Goal: Task Accomplishment & Management: Use online tool/utility

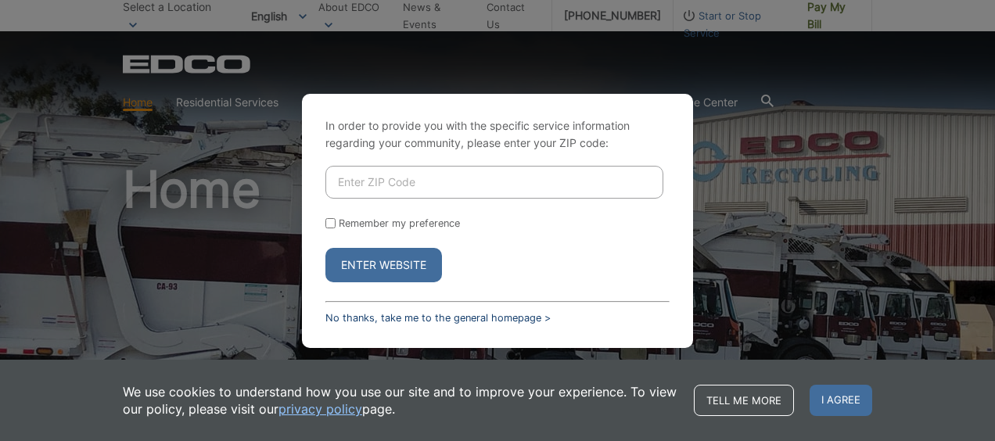
click at [436, 316] on link "No thanks, take me to the general homepage >" at bounding box center [438, 318] width 225 height 12
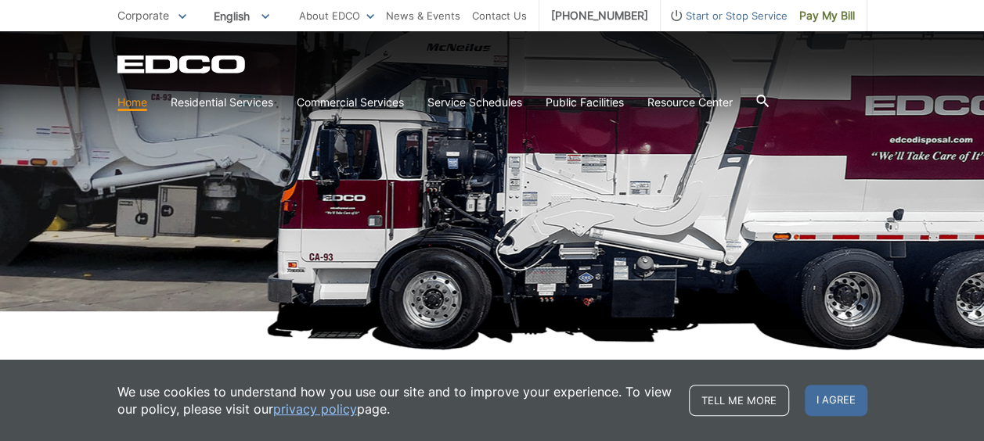
scroll to position [192, 0]
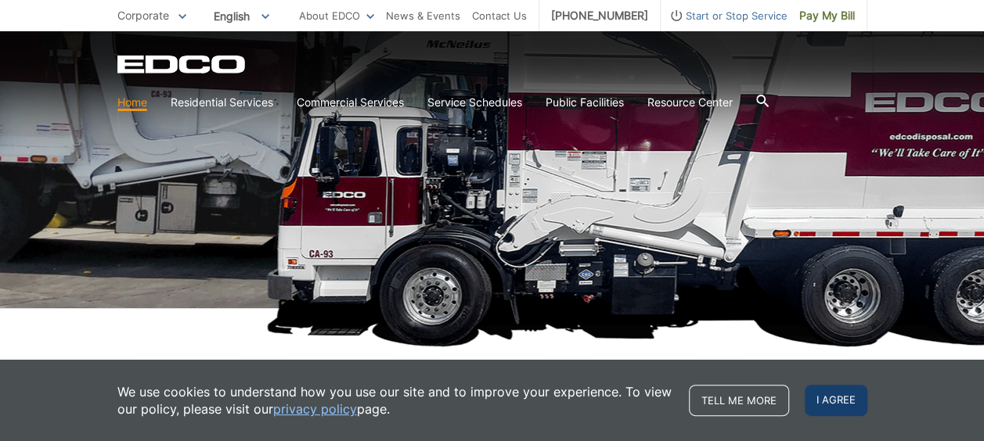
click at [836, 402] on span "I agree" at bounding box center [835, 400] width 63 height 31
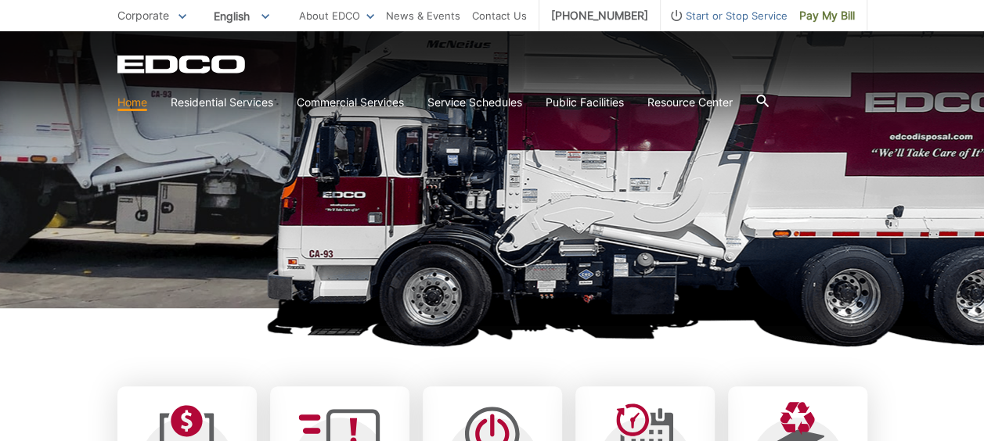
scroll to position [377, 0]
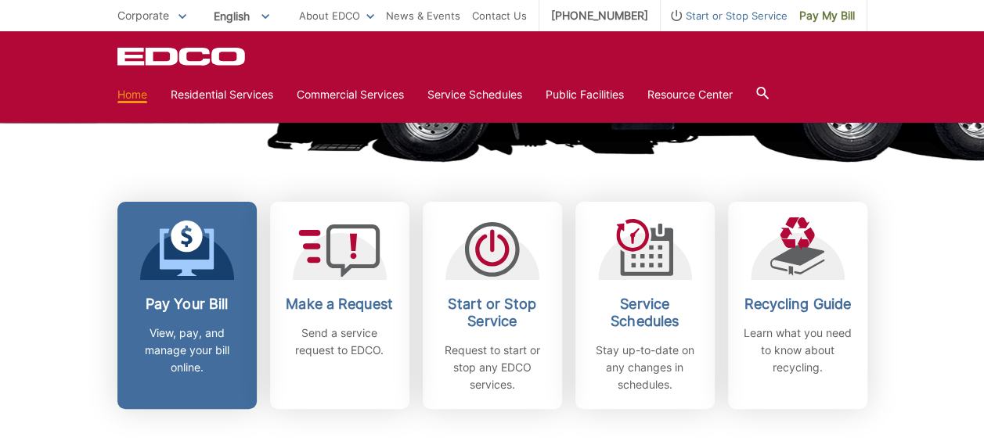
click at [171, 293] on link "Pay Your Bill View, pay, and manage your bill online." at bounding box center [186, 305] width 139 height 207
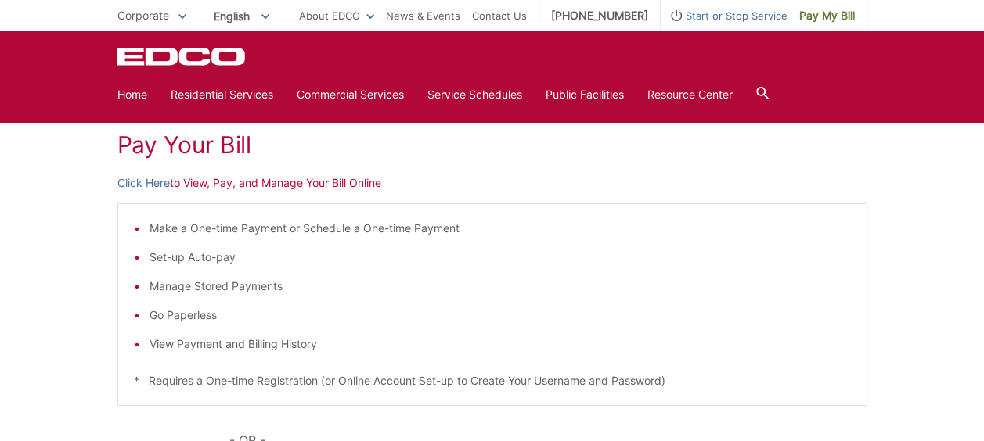
scroll to position [217, 0]
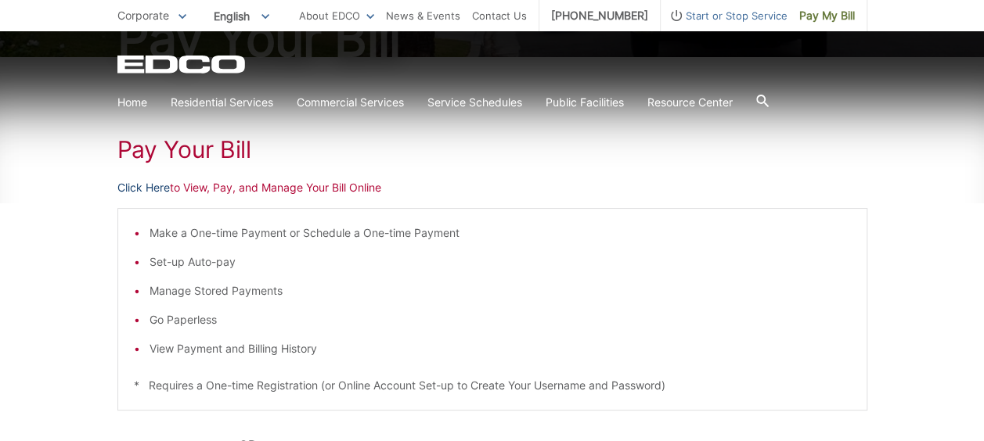
click at [137, 189] on link "Click Here" at bounding box center [143, 187] width 52 height 17
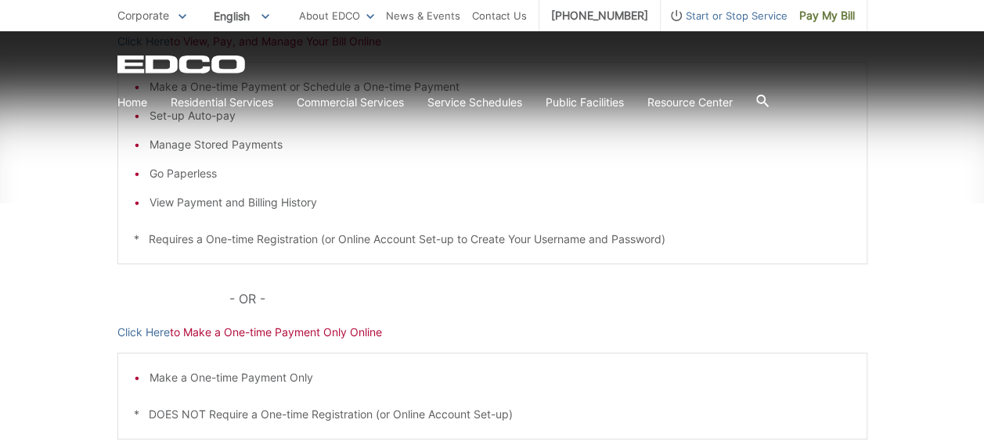
scroll to position [369, 0]
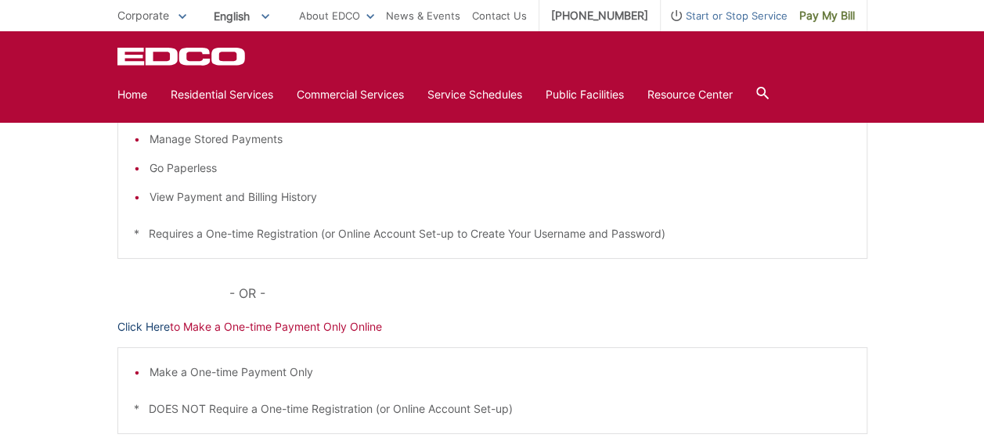
drag, startPoint x: 115, startPoint y: 297, endPoint x: 155, endPoint y: 326, distance: 49.8
click at [155, 326] on link "Click Here" at bounding box center [143, 326] width 52 height 17
